Goal: Complete application form: Complete application form

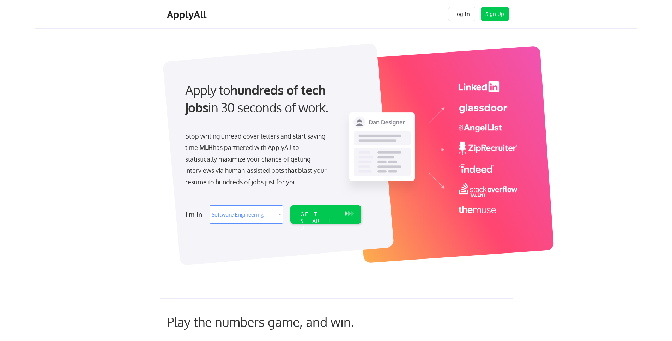
select select ""engineering""
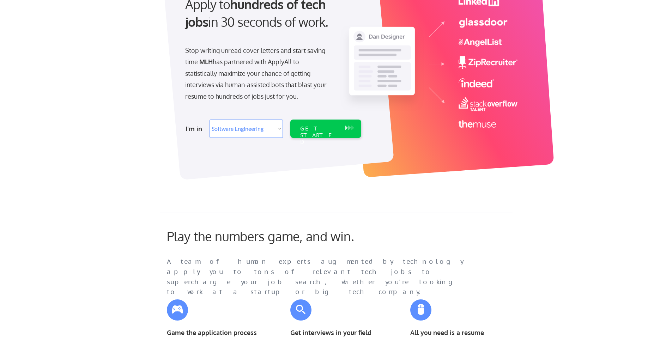
scroll to position [40, 0]
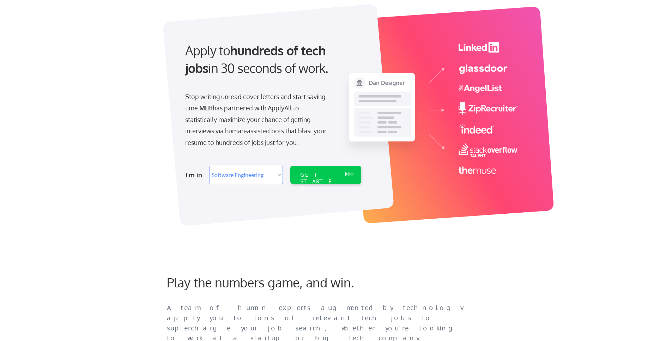
click at [326, 194] on div at bounding box center [278, 115] width 232 height 223
click at [335, 184] on div "GET STARTED" at bounding box center [319, 175] width 45 height 18
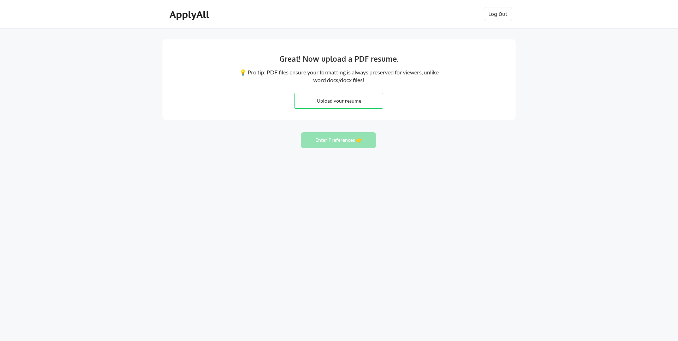
click at [365, 95] on input "file" at bounding box center [339, 100] width 88 height 15
type input "C:\fakepath\Resume.pdf"
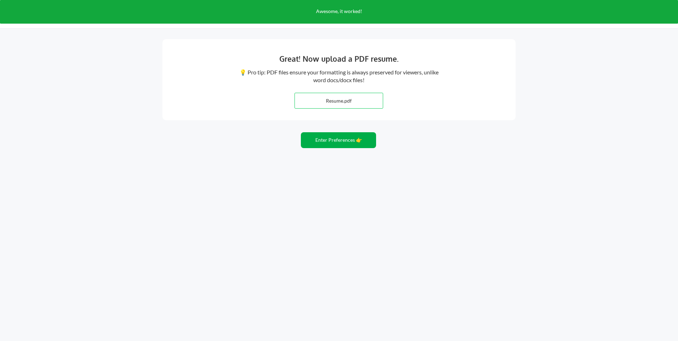
click at [341, 140] on button "Enter Preferences 👉" at bounding box center [338, 140] width 75 height 16
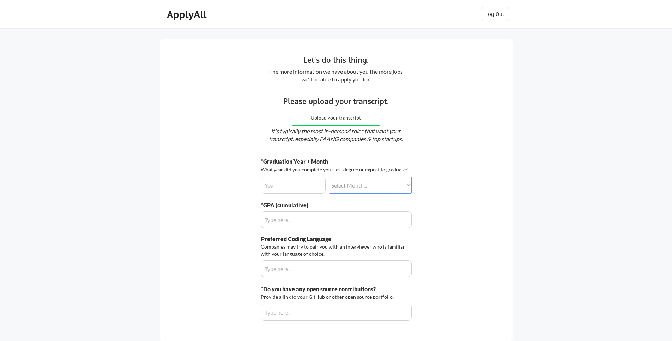
click at [349, 114] on input "file" at bounding box center [336, 117] width 88 height 15
type input "C:\fakepath\Transcript.pdf"
click at [281, 203] on div "*GPA (cumulative)" at bounding box center [310, 206] width 98 height 8
click at [250, 204] on div "Let's do this thing. The more information we have about you the more jobs we'll…" at bounding box center [336, 190] width 353 height 303
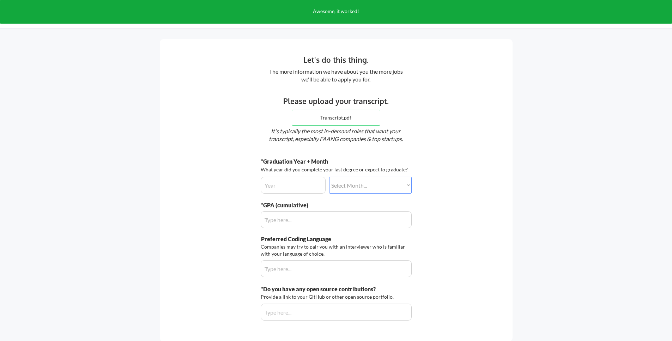
scroll to position [3, 0]
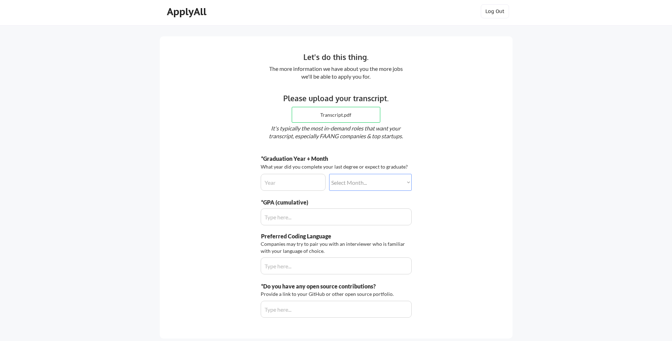
click at [311, 180] on input "input" at bounding box center [293, 182] width 65 height 17
type input "2027"
click at [385, 158] on div "*Graduation Year + Month What year did you complete your last degree or expect …" at bounding box center [336, 173] width 151 height 36
click at [374, 182] on select "Select Month... January February March April May June July August September Oct…" at bounding box center [370, 182] width 83 height 17
select select ""may""
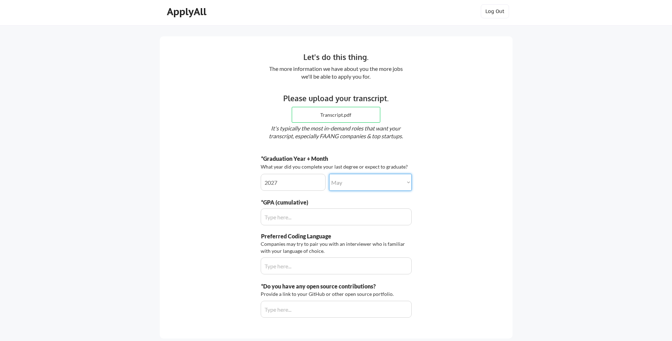
click at [329, 174] on select "Select Month... January February March April May June July August September Oct…" at bounding box center [370, 182] width 83 height 17
click at [295, 223] on input "input" at bounding box center [336, 217] width 151 height 17
type input "3.0"
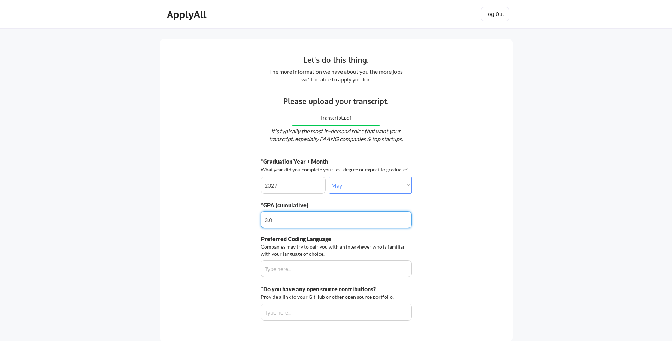
click at [483, 78] on div "Let's do this thing. The more information we have about you the more jobs we'll…" at bounding box center [336, 190] width 353 height 303
select select ""may""
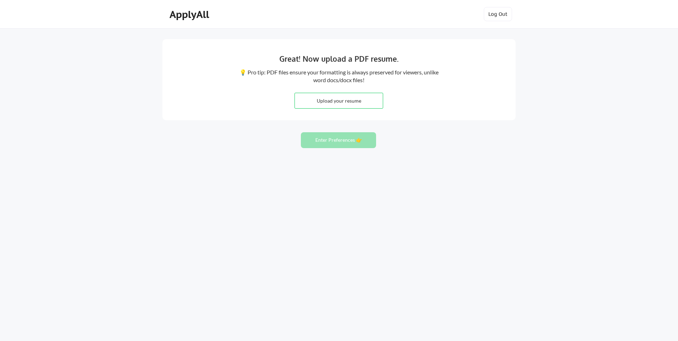
click at [313, 101] on input "file" at bounding box center [339, 100] width 88 height 15
click at [501, 78] on div "Great! Now upload a PDF resume. 💡 Pro tip: PDF files ensure your formatting is …" at bounding box center [338, 79] width 353 height 81
click at [369, 105] on input "file" at bounding box center [339, 100] width 88 height 15
type input "C:\fakepath\Resume.pdf"
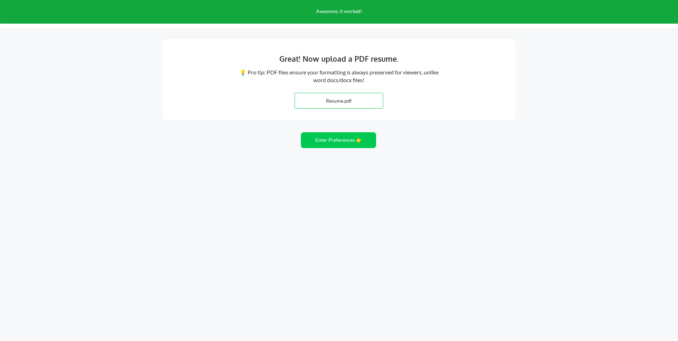
drag, startPoint x: 304, startPoint y: 150, endPoint x: 320, endPoint y: 146, distance: 16.9
click at [304, 150] on div "Great! Now upload a PDF resume. 💡 Pro tip: PDF files ensure your formatting is …" at bounding box center [339, 170] width 678 height 341
click at [320, 146] on button "Enter Preferences 👉" at bounding box center [338, 140] width 75 height 16
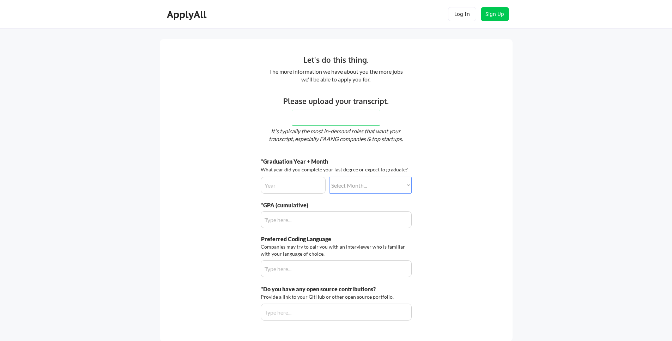
select select ""may""
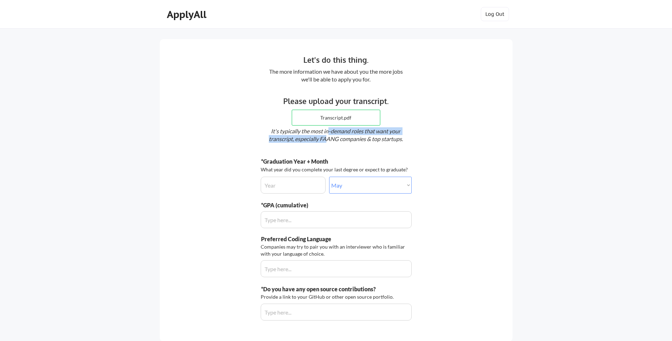
click at [327, 136] on div "It's typically the most in-demand roles that want your transcript, especially F…" at bounding box center [335, 135] width 153 height 16
click at [336, 121] on input "file" at bounding box center [336, 117] width 88 height 15
type input "C:\fakepath\Transcript.pdf"
click at [317, 141] on em "It's typically the most in-demand roles that want your transcript, especially F…" at bounding box center [336, 134] width 134 height 14
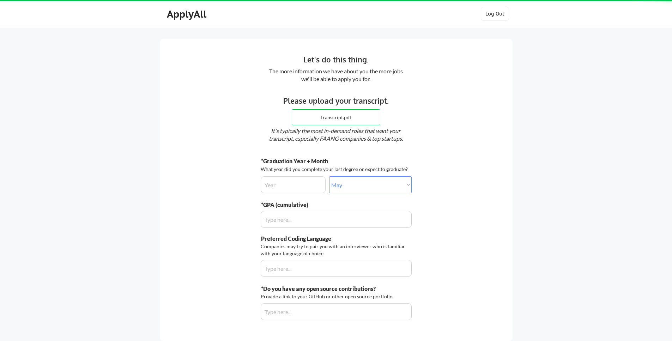
click at [304, 185] on input "input" at bounding box center [293, 185] width 65 height 17
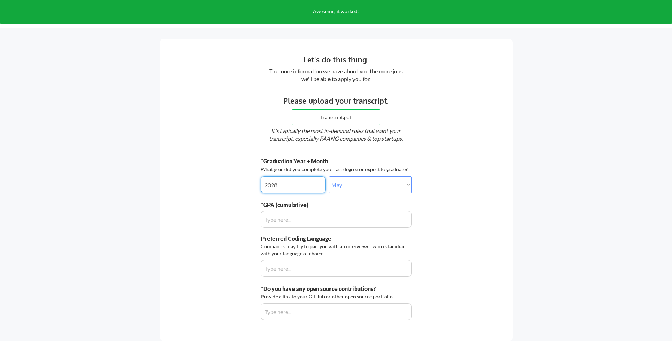
type input "2028"
click at [285, 220] on input "input" at bounding box center [336, 219] width 151 height 17
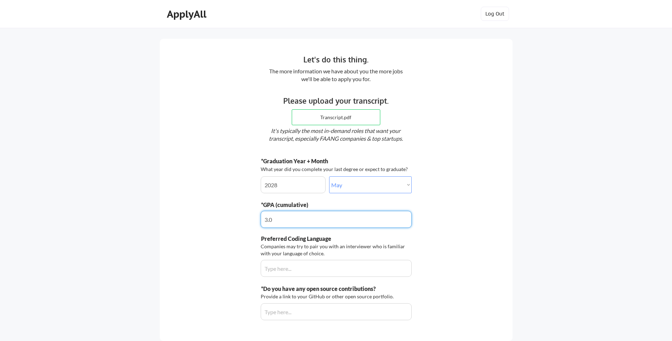
type input "3.6"
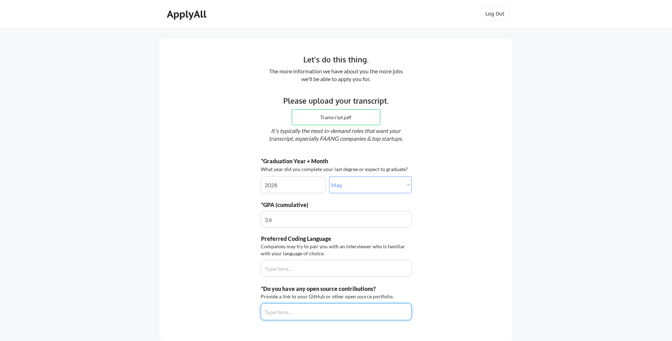
click at [208, 193] on div "Let's do this thing. The more information we have about you the more jobs we'll…" at bounding box center [336, 190] width 353 height 303
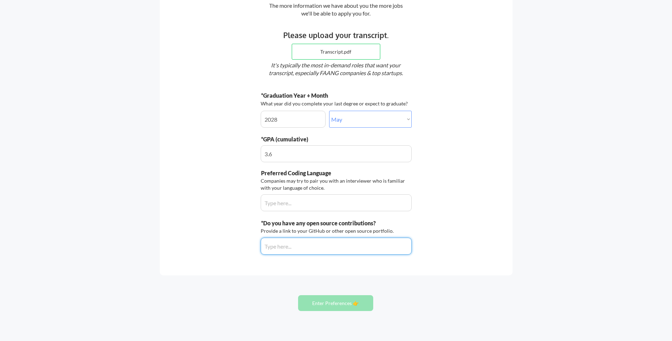
scroll to position [65, 0]
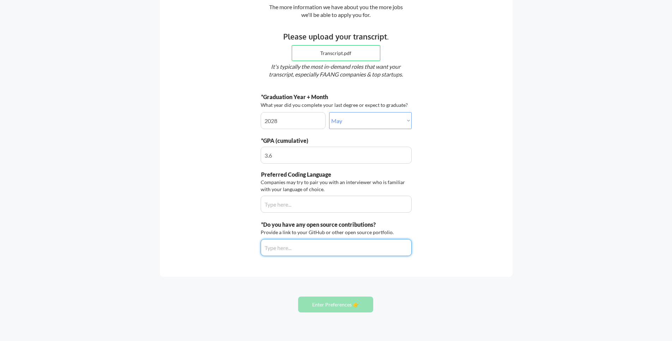
click at [294, 207] on input "input" at bounding box center [336, 204] width 151 height 17
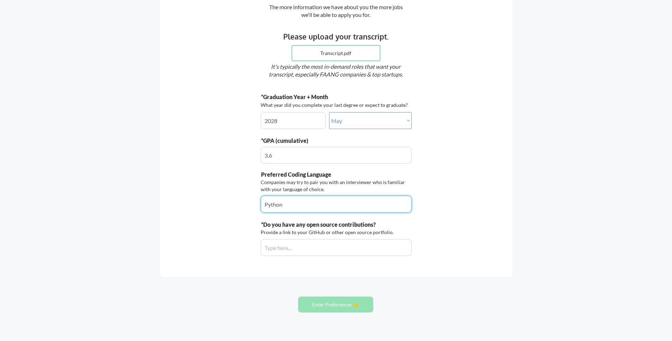
type input "Python"
click at [223, 224] on div "Let's do this thing. The more information we have about you the more jobs we'll…" at bounding box center [336, 126] width 353 height 303
click at [292, 252] on input "input" at bounding box center [336, 247] width 151 height 17
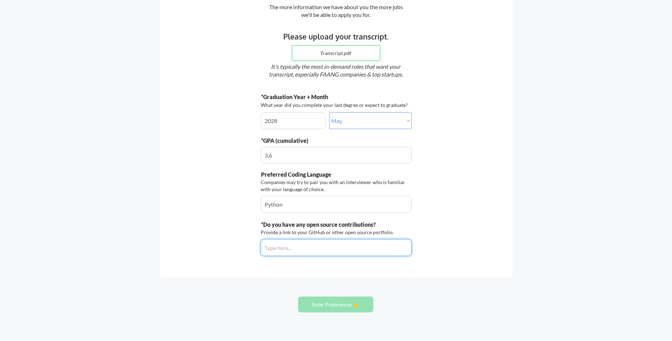
click at [279, 263] on div "Let's do this thing. The more information we have about you the more jobs we'll…" at bounding box center [336, 126] width 353 height 303
click at [291, 249] on input "input" at bounding box center [336, 247] width 151 height 17
click at [312, 287] on div "Let's do this thing. The more information we have about you the more jobs we'll…" at bounding box center [336, 147] width 672 height 424
click at [304, 250] on input "input" at bounding box center [336, 247] width 151 height 17
type input "N/A"
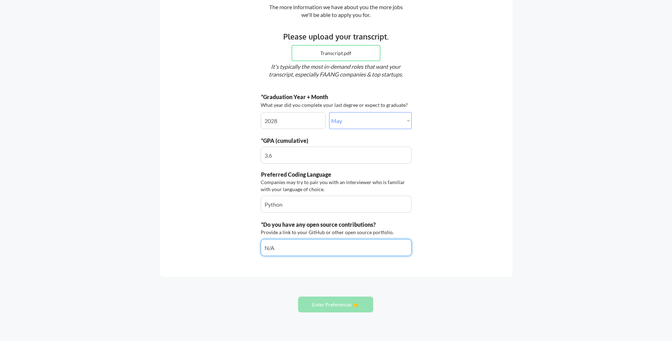
click at [295, 267] on div "Let's do this thing. The more information we have about you the more jobs we'll…" at bounding box center [336, 126] width 353 height 303
click at [298, 250] on input "input" at bounding box center [336, 247] width 151 height 17
drag, startPoint x: 278, startPoint y: 277, endPoint x: 274, endPoint y: 279, distance: 4.1
click at [274, 279] on div "Let's do this thing. The more information we have about you the more jobs we'll…" at bounding box center [336, 147] width 672 height 424
click at [284, 251] on input "input" at bounding box center [336, 247] width 151 height 17
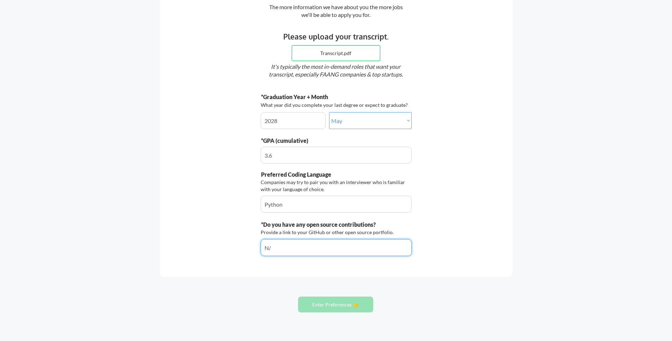
type input "N/A"
click at [299, 253] on input "input" at bounding box center [336, 247] width 151 height 17
click at [303, 250] on input "input" at bounding box center [336, 247] width 151 height 17
paste input "https://github.com/michaelwong3049"
type input "https://github.com/michaelwong3049"
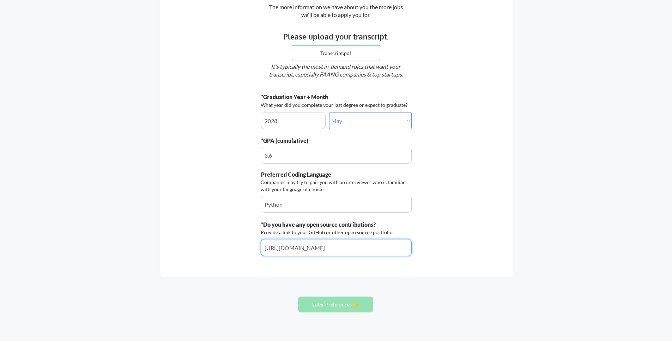
click at [236, 272] on div "Let's do this thing. The more information we have about you the more jobs we'll…" at bounding box center [336, 126] width 353 height 303
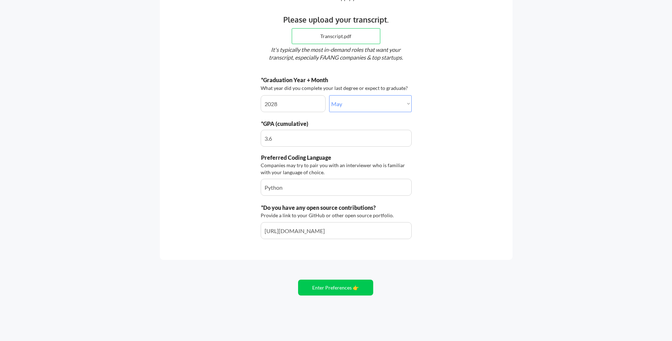
scroll to position [82, 0]
click at [316, 282] on button "Enter Preferences 👉" at bounding box center [335, 287] width 75 height 16
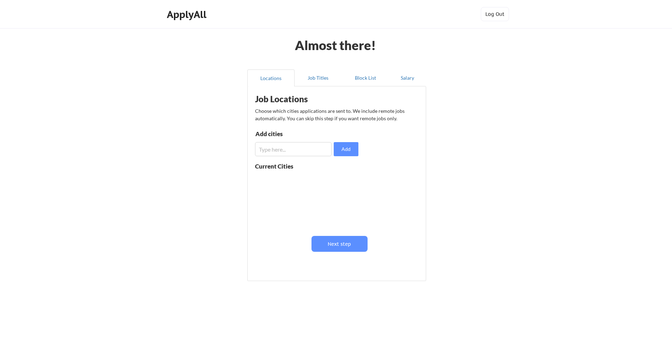
click at [277, 147] on input "input" at bounding box center [293, 149] width 77 height 14
type input "ne"
type input "[US_STATE]"
type input "New Yo"
type input "NY"
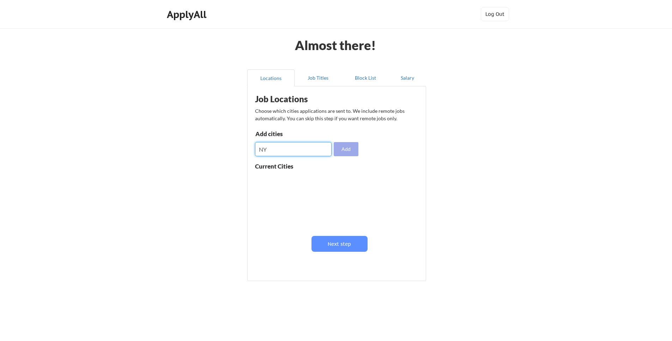
click at [352, 150] on button "Add" at bounding box center [346, 149] width 25 height 14
click at [302, 151] on input "input" at bounding box center [293, 149] width 77 height 14
type input "CA"
click at [303, 149] on input "input" at bounding box center [293, 149] width 77 height 14
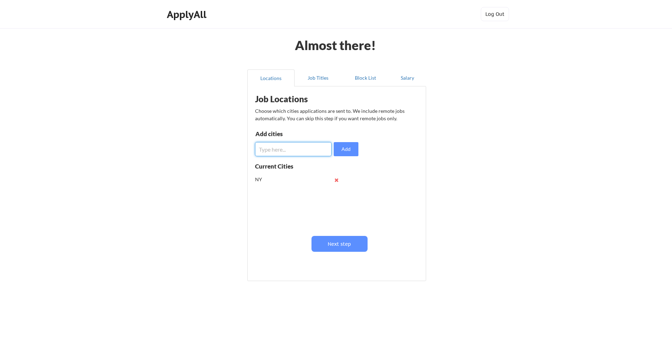
type input "C"
click at [338, 180] on button at bounding box center [336, 180] width 5 height 5
click at [296, 151] on input "input" at bounding box center [293, 149] width 77 height 14
type input "New York, NY"
click at [339, 150] on button "Add" at bounding box center [346, 149] width 25 height 14
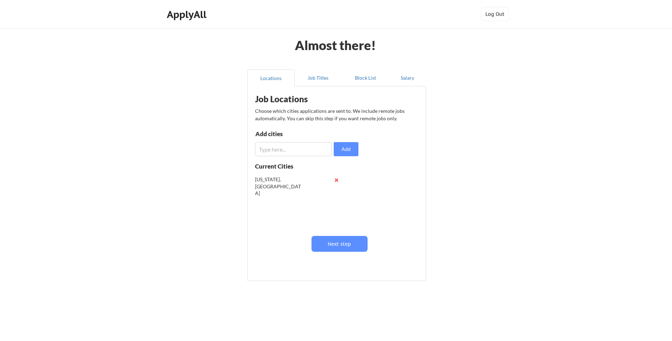
click at [304, 149] on input "input" at bounding box center [293, 149] width 77 height 14
click at [334, 181] on button at bounding box center [336, 180] width 5 height 5
click at [280, 150] on input "input" at bounding box center [293, 149] width 77 height 14
type input "New York"
click at [345, 151] on button "Add" at bounding box center [346, 149] width 25 height 14
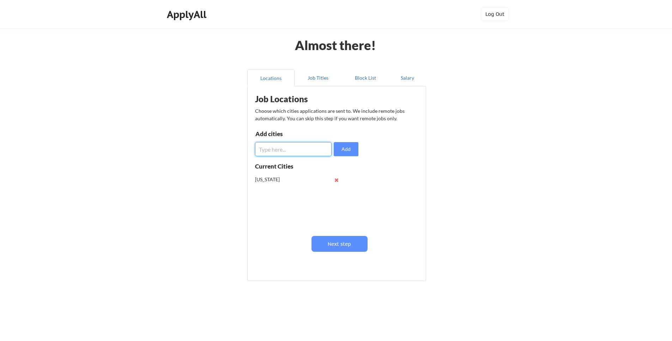
click at [292, 156] on input "input" at bounding box center [293, 149] width 77 height 14
type input "San Francisco"
click at [349, 151] on button "Add" at bounding box center [346, 149] width 25 height 14
click at [312, 150] on input "input" at bounding box center [293, 149] width 77 height 14
type input "Dallas"
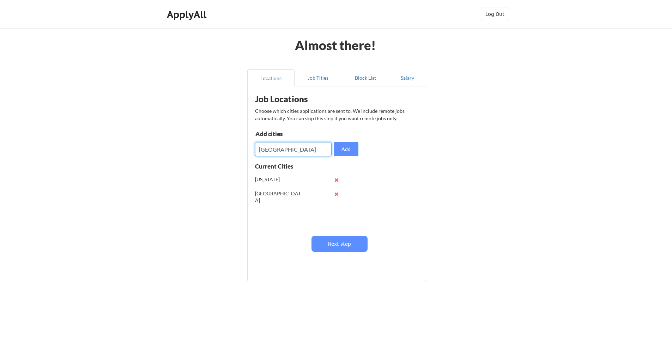
click at [334, 146] on div "Add cities Add" at bounding box center [308, 143] width 106 height 25
click at [333, 150] on div "Add cities Add" at bounding box center [308, 143] width 106 height 25
click at [282, 155] on input "input" at bounding box center [293, 149] width 77 height 14
click at [339, 146] on button "Add" at bounding box center [346, 149] width 25 height 14
click at [312, 150] on input "input" at bounding box center [293, 149] width 77 height 14
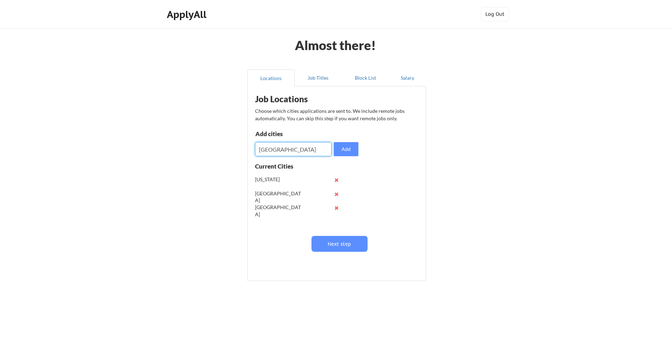
type input "Houston"
click at [362, 150] on div "Job Locations Choose which cities applications are sent to. We include remote j…" at bounding box center [338, 181] width 174 height 183
click at [349, 149] on button "Add" at bounding box center [346, 149] width 25 height 14
click at [295, 152] on input "input" at bounding box center [293, 149] width 77 height 14
type input "Boston"
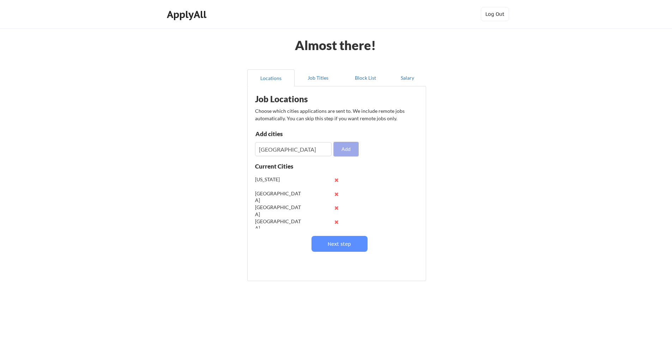
click at [345, 156] on button "Add" at bounding box center [346, 149] width 25 height 14
click at [297, 154] on input "input" at bounding box center [293, 149] width 77 height 14
type input "Miami"
click at [351, 152] on button "Add" at bounding box center [346, 149] width 25 height 14
click at [304, 154] on input "input" at bounding box center [293, 149] width 77 height 14
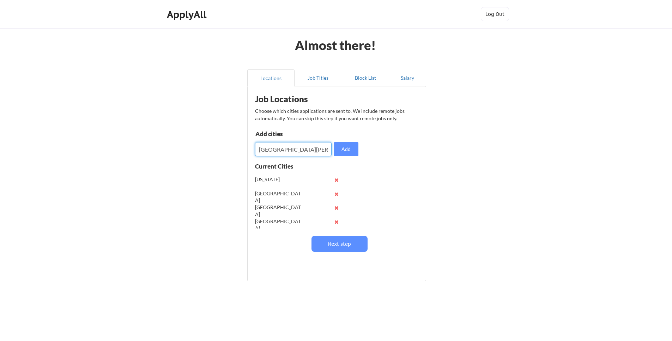
type input "San Jose"
click at [340, 146] on button "Add" at bounding box center [346, 149] width 25 height 14
click at [295, 153] on input "input" at bounding box center [293, 149] width 77 height 14
type input "Seattle"
click at [349, 148] on button "Add" at bounding box center [346, 149] width 25 height 14
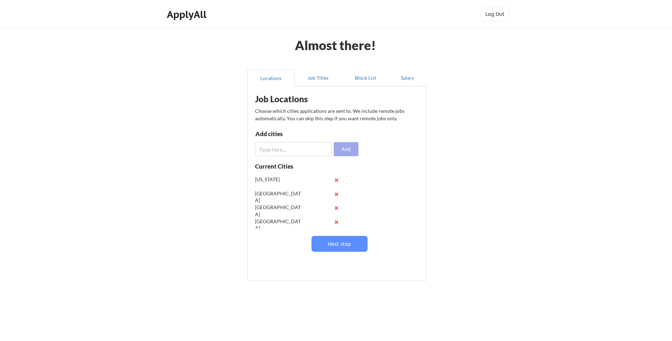
click at [308, 152] on input "input" at bounding box center [293, 149] width 77 height 14
type input "Re"
click at [311, 140] on div "Add cities Add" at bounding box center [308, 143] width 106 height 25
click at [308, 145] on input "input" at bounding box center [293, 149] width 77 height 14
type input "Bellevue"
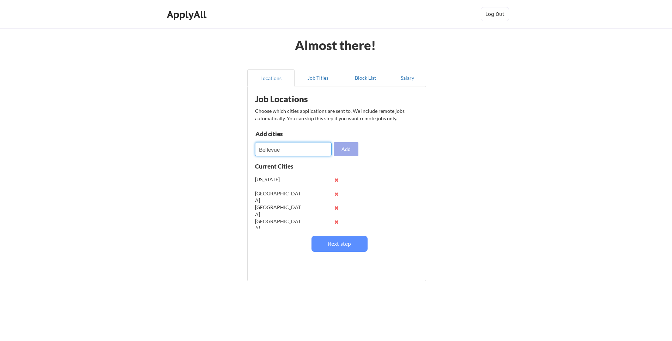
click at [354, 151] on button "Add" at bounding box center [346, 149] width 25 height 14
click at [326, 154] on input "input" at bounding box center [293, 149] width 77 height 14
type input "Redmond"
click at [407, 172] on div "Job Locations Choose which cities applications are sent to. We include remote j…" at bounding box center [338, 181] width 174 height 183
click at [355, 154] on button "Add" at bounding box center [346, 149] width 25 height 14
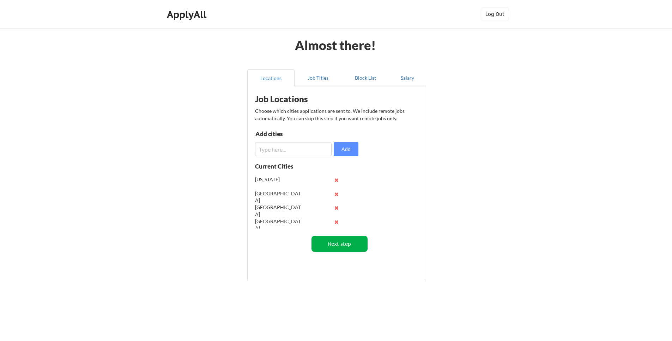
click at [354, 249] on button "Next step" at bounding box center [340, 244] width 56 height 16
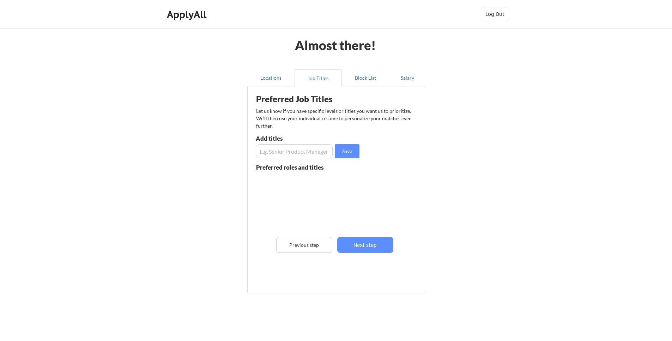
click at [295, 156] on input "input" at bounding box center [294, 151] width 77 height 14
click at [297, 130] on div "Preferred Job Titles Let us know if you have specific levels or titles you want…" at bounding box center [338, 188] width 174 height 197
drag, startPoint x: 299, startPoint y: 111, endPoint x: 422, endPoint y: 111, distance: 123.6
click at [422, 111] on div "Preferred Job Titles Let us know if you have specific levels or titles you want…" at bounding box center [338, 188] width 174 height 197
click at [362, 127] on div "Let us know if you have specific levels or titles you want us to prioritize. We…" at bounding box center [334, 118] width 156 height 22
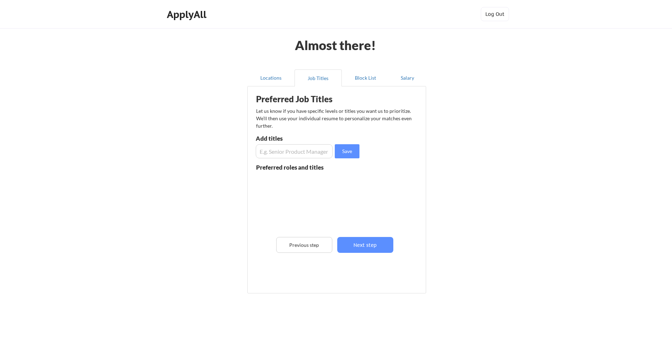
click at [303, 148] on input "input" at bounding box center [294, 151] width 77 height 14
type input "Software Engineer Intern"
click at [354, 153] on button "Save" at bounding box center [347, 151] width 25 height 14
click at [311, 156] on input "input" at bounding box center [294, 151] width 77 height 14
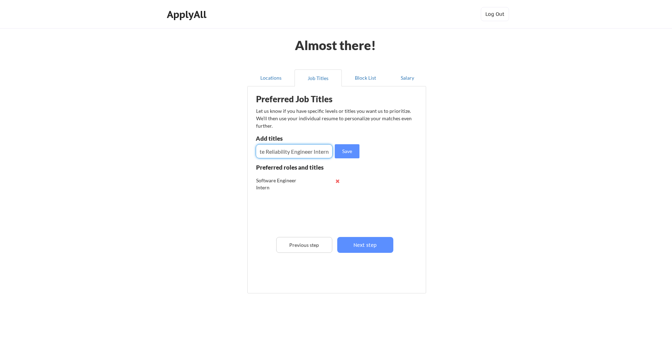
type input "Site Reliability Engineer Intern"
click at [364, 147] on div "Preferred Job Titles Let us know if you have specific levels or titles you want…" at bounding box center [338, 188] width 174 height 197
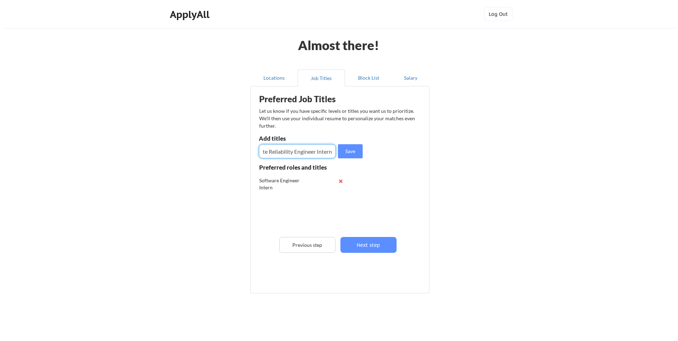
scroll to position [0, 0]
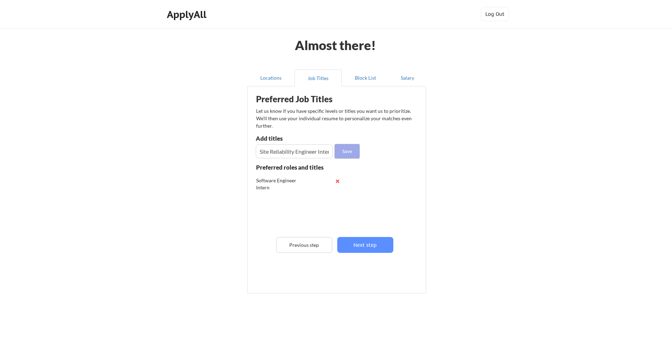
click at [353, 154] on button "Save" at bounding box center [347, 151] width 25 height 14
click at [302, 157] on input "input" at bounding box center [294, 151] width 77 height 14
type input "Software"
type input "Production Engineer"
click at [346, 150] on button "Save" at bounding box center [347, 151] width 25 height 14
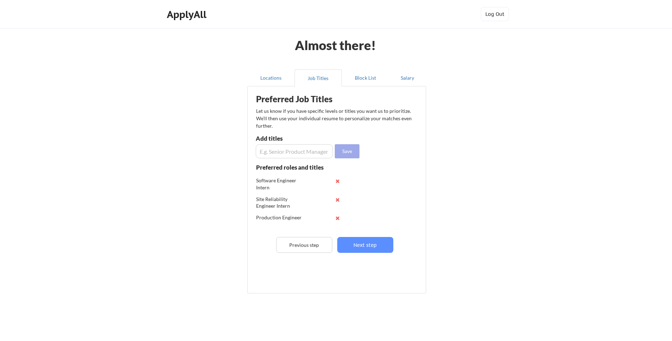
click at [327, 153] on input "input" at bounding box center [294, 151] width 77 height 14
type input "S"
type input "SWE"
click at [354, 153] on button "Save" at bounding box center [347, 151] width 25 height 14
click at [329, 152] on input "input" at bounding box center [294, 151] width 77 height 14
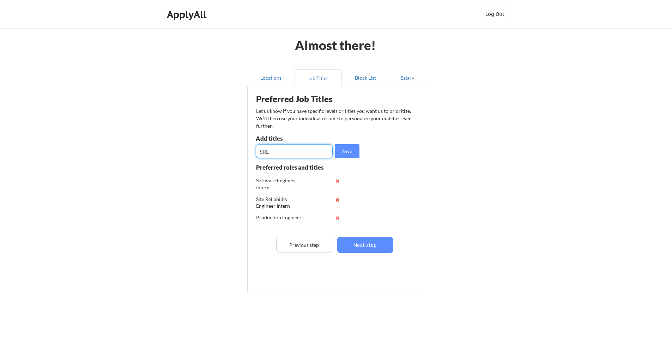
type input "SRE"
click at [350, 146] on button "Save" at bounding box center [347, 151] width 25 height 14
click at [291, 148] on input "input" at bounding box center [294, 151] width 77 height 14
type input "O"
type input "PE"
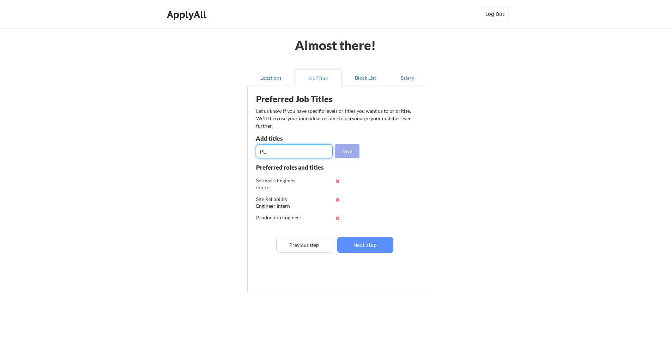
click at [352, 147] on button "Save" at bounding box center [347, 151] width 25 height 14
click at [292, 154] on input "input" at bounding box center [294, 151] width 77 height 14
type input "Software Developer Intern"
click at [343, 154] on button "Save" at bounding box center [347, 151] width 25 height 14
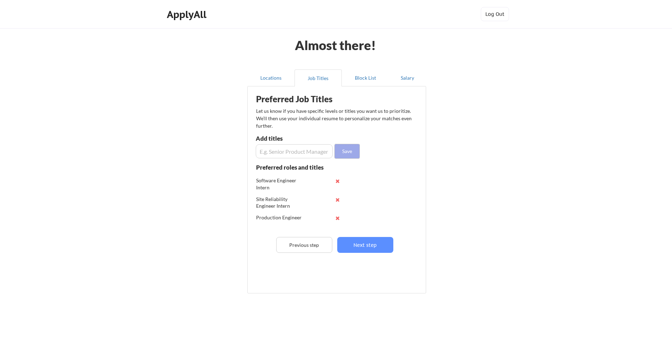
click at [293, 155] on input "input" at bounding box center [294, 151] width 77 height 14
type input "Software Engineer"
click at [342, 150] on button "Save" at bounding box center [347, 151] width 25 height 14
click at [297, 153] on input "input" at bounding box center [294, 151] width 77 height 14
type input "Software Developer"
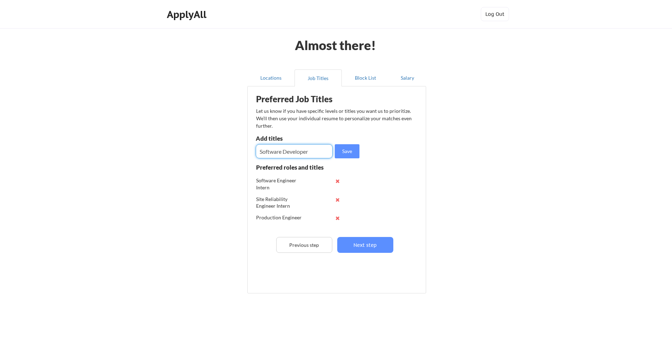
click at [340, 151] on button "Save" at bounding box center [347, 151] width 25 height 14
click at [297, 150] on input "input" at bounding box center [294, 151] width 77 height 14
type input "D"
type input "Site Reliability Engineer"
click at [338, 151] on button "Save" at bounding box center [347, 151] width 25 height 14
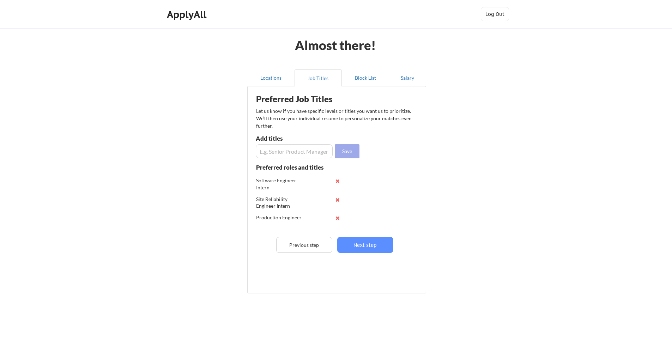
click at [312, 153] on input "input" at bounding box center [294, 151] width 77 height 14
type input "R"
type input "SRE"
click at [350, 159] on div "Preferred Job Titles Let us know if you have specific levels or titles you want…" at bounding box center [338, 188] width 174 height 197
click at [347, 155] on button "Save" at bounding box center [347, 151] width 25 height 14
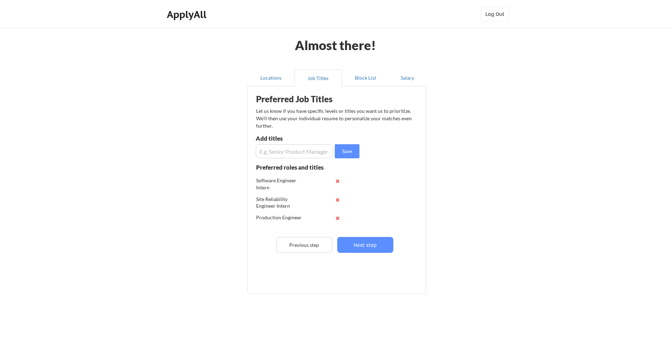
click at [389, 155] on div "Preferred Job Titles Let us know if you have specific levels or titles you want…" at bounding box center [338, 188] width 174 height 197
click at [370, 230] on div "Preferred Job Titles Let us know if you have specific levels or titles you want…" at bounding box center [338, 188] width 174 height 197
click at [370, 240] on button "Next step" at bounding box center [365, 245] width 56 height 16
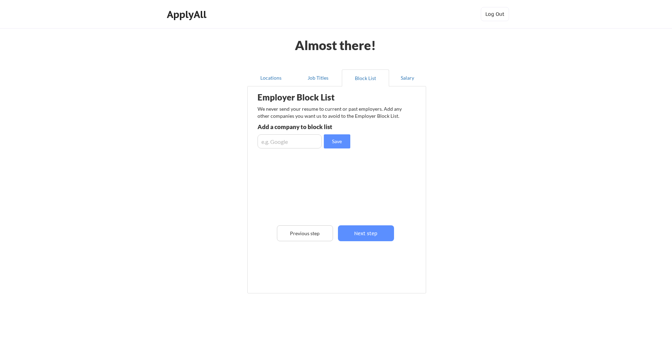
click at [299, 147] on input "input" at bounding box center [290, 141] width 64 height 14
click at [359, 203] on div "Employer Block List We never send your resume to current or past employers. Add…" at bounding box center [336, 179] width 171 height 183
click at [372, 212] on div "Employer Block List We never send your resume to current or past employers. Add…" at bounding box center [336, 179] width 171 height 183
click at [366, 236] on button "Next step" at bounding box center [366, 234] width 56 height 16
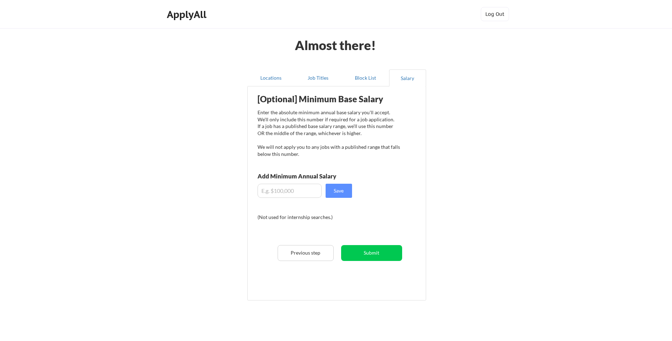
click at [365, 223] on div "[Optional] Minimum Base Salary Enter the absolute minimum annual base salary yo…" at bounding box center [338, 191] width 174 height 202
click at [371, 256] on button "Submit" at bounding box center [371, 253] width 61 height 16
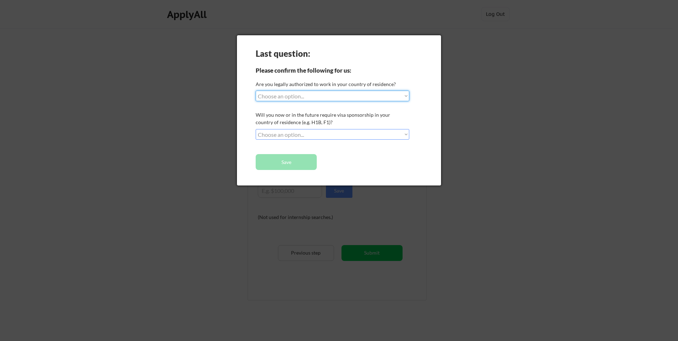
click at [323, 100] on select "Choose an option... Yes, I am a US Citizen Yes, I am a Canadian Citizen Yes, I …" at bounding box center [333, 96] width 154 height 11
select select ""yes__i_am_a_us_citizen""
click at [256, 91] on select "Choose an option... Yes, I am a US Citizen Yes, I am a Canadian Citizen Yes, I …" at bounding box center [333, 96] width 154 height 11
click at [294, 131] on select "Choose an option... No, I will not need sponsorship Yes, I will need sponsorship" at bounding box center [333, 134] width 154 height 11
select select ""no__i_will_not_need_sponsorship""
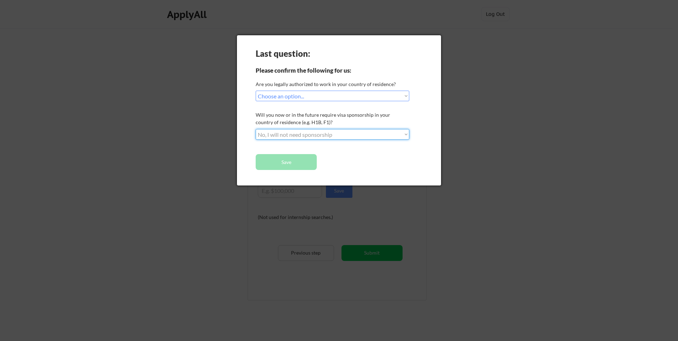
click at [256, 129] on select "Choose an option... No, I will not need sponsorship Yes, I will need sponsorship" at bounding box center [333, 134] width 154 height 11
click at [285, 161] on button "Save" at bounding box center [286, 162] width 61 height 16
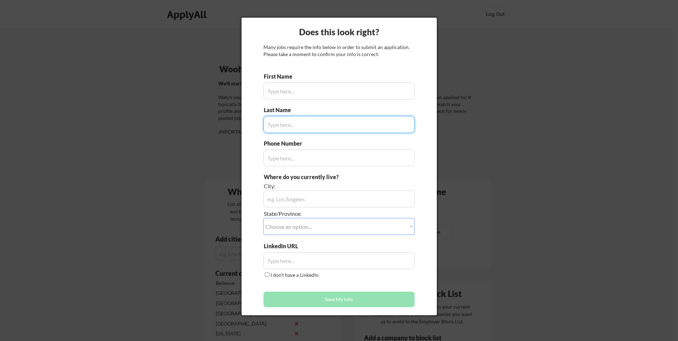
type input "[PERSON_NAME]"
type input "[PHONE_NUMBER]"
click at [296, 116] on input "input" at bounding box center [338, 124] width 151 height 17
type input "Wpon"
type input "O"
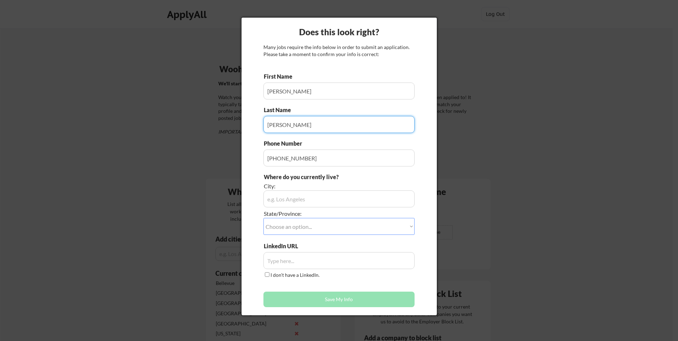
type input "[PERSON_NAME]"
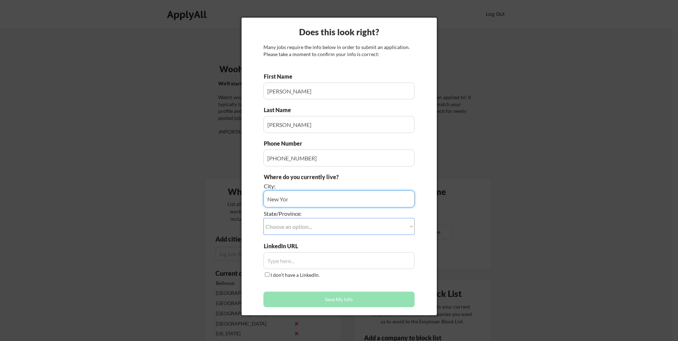
type input "[US_STATE]"
type input "[GEOGRAPHIC_DATA]"
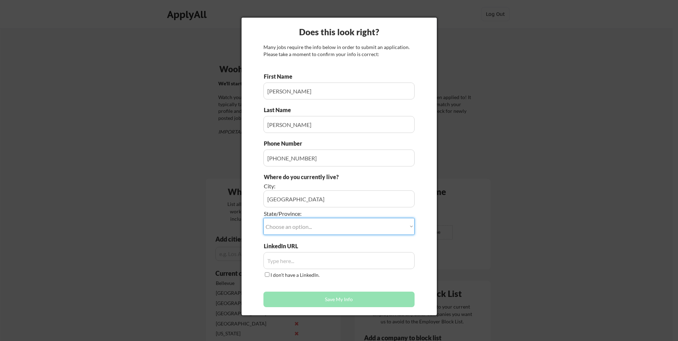
click at [301, 215] on div "State/Province:" at bounding box center [319, 214] width 111 height 8
click at [298, 224] on select "Choose an option... Other/Not Applicable [US_STATE] [US_STATE] [GEOGRAPHIC_DATA…" at bounding box center [338, 226] width 151 height 17
select select ""[US_STATE]""
click at [263, 218] on select "Choose an option... Other/Not Applicable [US_STATE] [US_STATE] [GEOGRAPHIC_DATA…" at bounding box center [338, 226] width 151 height 17
click at [281, 267] on input "input" at bounding box center [338, 260] width 151 height 17
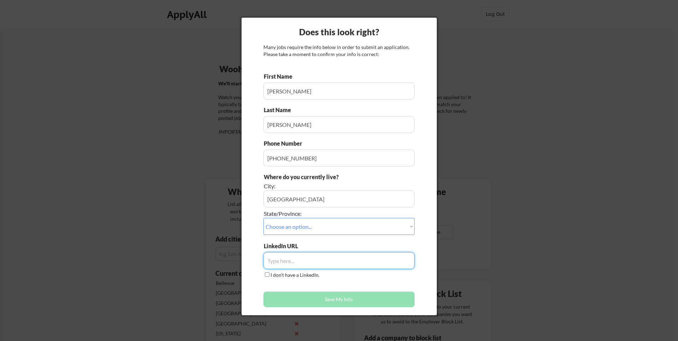
click at [307, 267] on input "input" at bounding box center [338, 260] width 151 height 17
paste input "[URL][DOMAIN_NAME]"
type input "[URL][DOMAIN_NAME]"
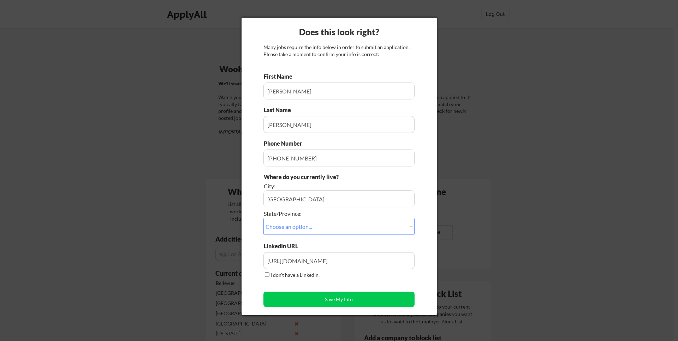
click at [330, 286] on div "First Name Last Name Phone Number Where do you currently live? City: State/Prov…" at bounding box center [338, 192] width 151 height 238
click at [350, 297] on button "Save My Info" at bounding box center [338, 300] width 151 height 16
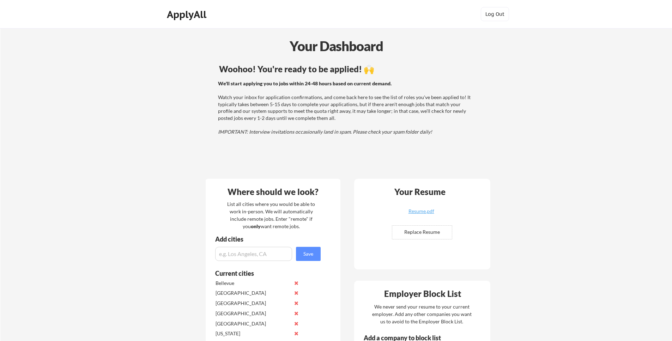
click at [276, 156] on div "Woohoo! You're ready to be applied! 🙌 We'll start applying you to jobs within 2…" at bounding box center [346, 117] width 285 height 113
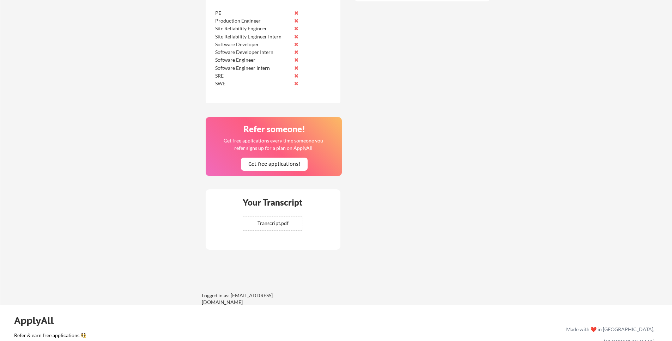
scroll to position [528, 0]
click at [240, 193] on div "Your Transcript Transcript.pdf ✅ Replaced!" at bounding box center [273, 220] width 135 height 60
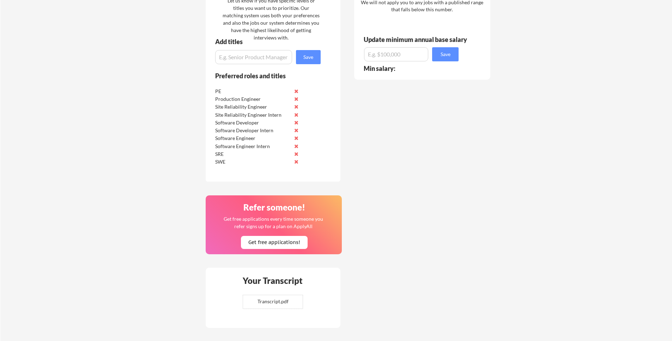
scroll to position [584, 0]
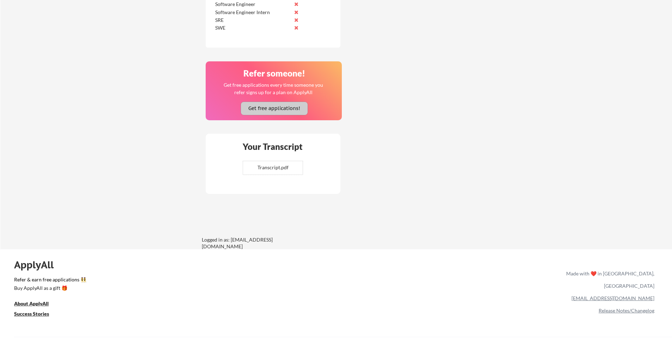
click at [284, 110] on button "Get free applications!" at bounding box center [274, 108] width 67 height 13
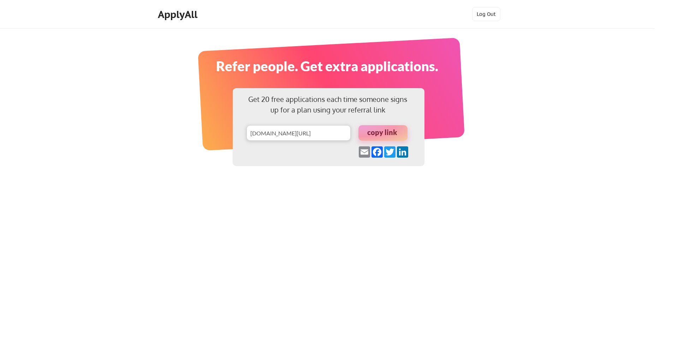
click at [368, 138] on div at bounding box center [382, 133] width 49 height 16
drag, startPoint x: 294, startPoint y: 238, endPoint x: 351, endPoint y: 195, distance: 71.6
click at [294, 238] on div "Get 20 free applications each time someone signs up for a plan using your refer…" at bounding box center [339, 170] width 678 height 341
